Goal: Task Accomplishment & Management: Manage account settings

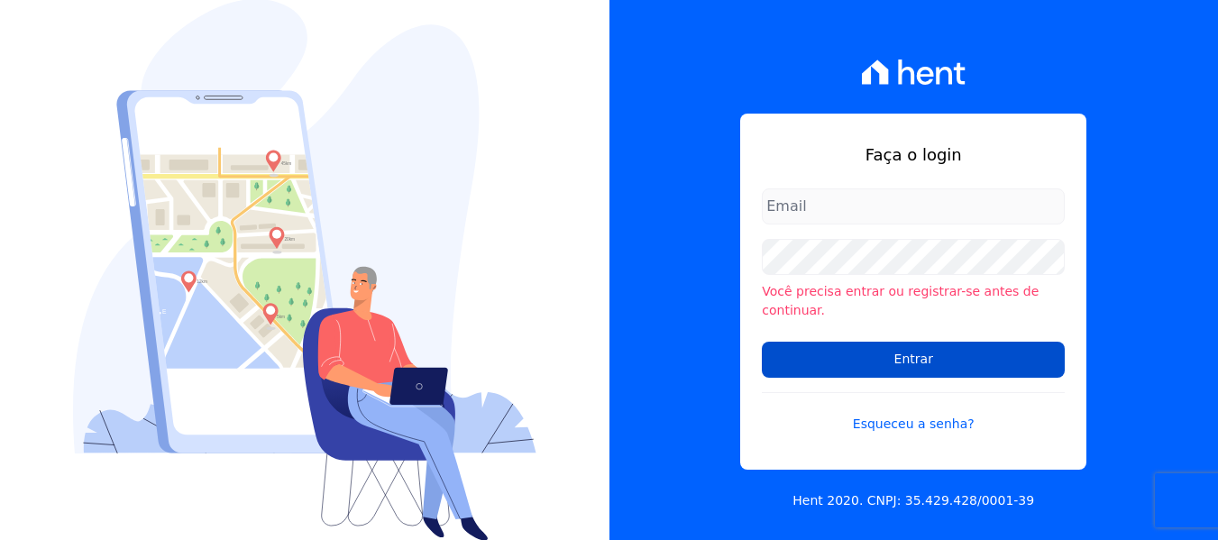
type input "marla@apiceincorporadora.com.br"
click at [866, 364] on input "Entrar" at bounding box center [913, 360] width 303 height 36
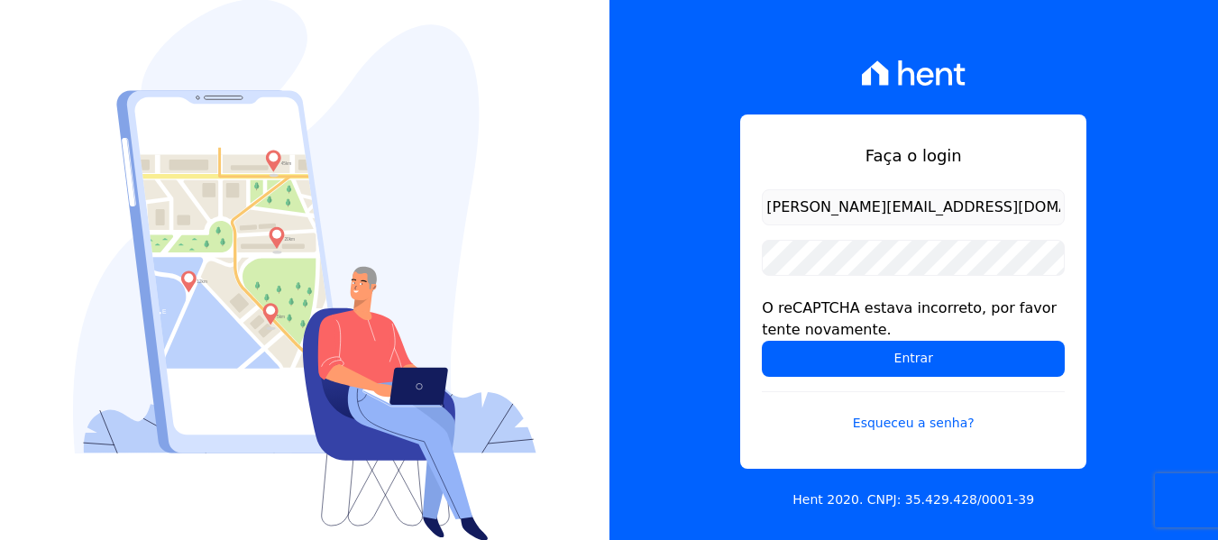
click at [856, 385] on form "[PERSON_NAME][EMAIL_ADDRESS][DOMAIN_NAME] O reCAPTCHA estava incorreto, por fav…" at bounding box center [913, 321] width 303 height 265
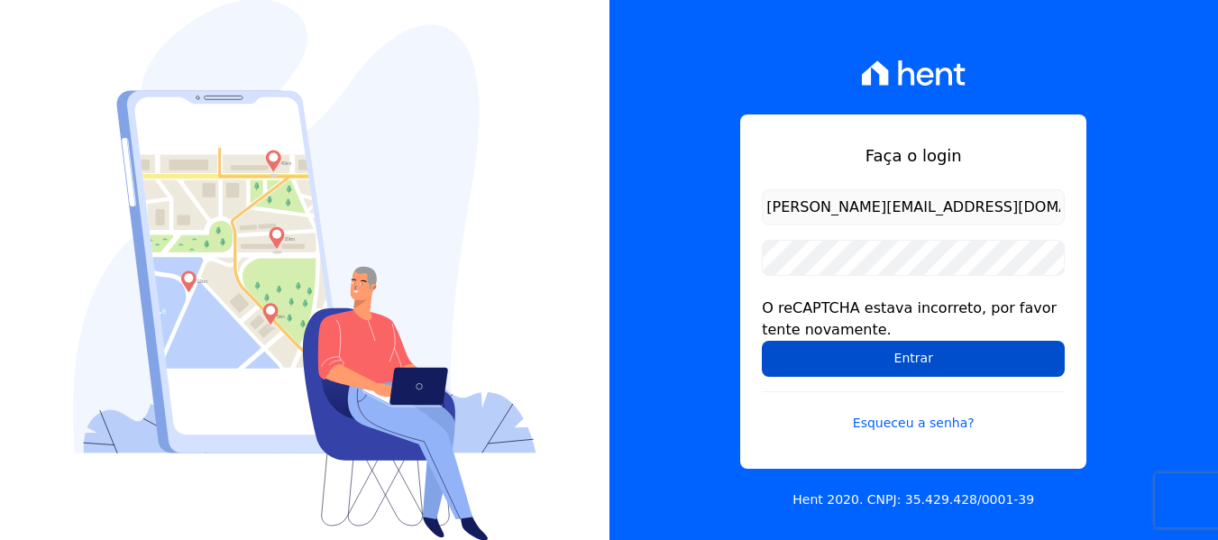
click at [896, 346] on input "Entrar" at bounding box center [913, 359] width 303 height 36
